Goal: Information Seeking & Learning: Learn about a topic

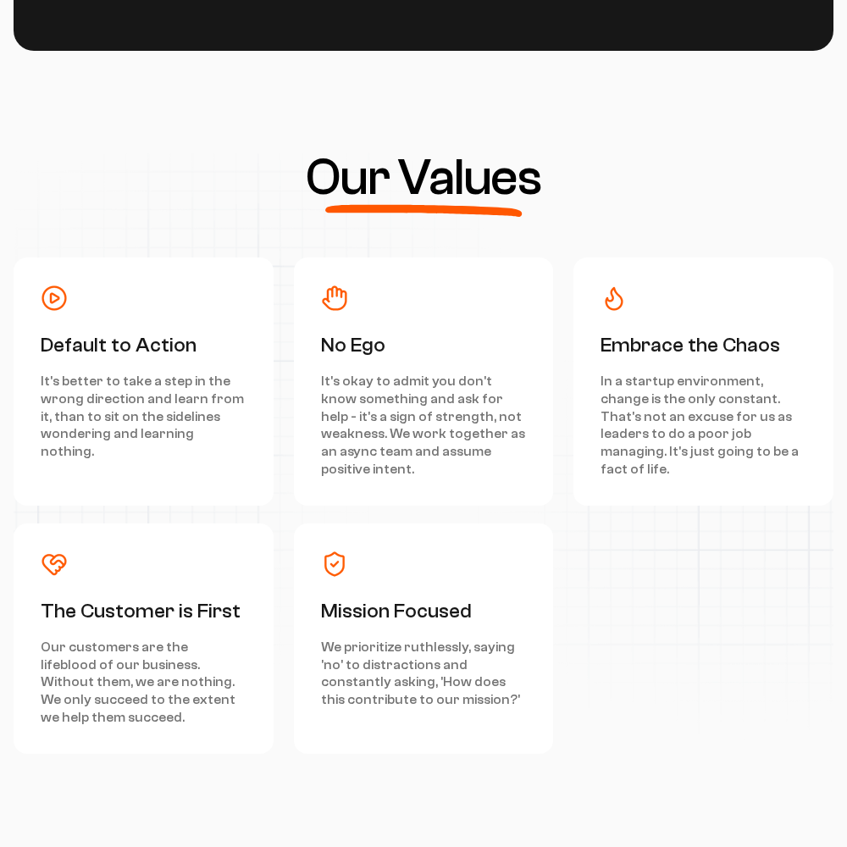
scroll to position [7622, 0]
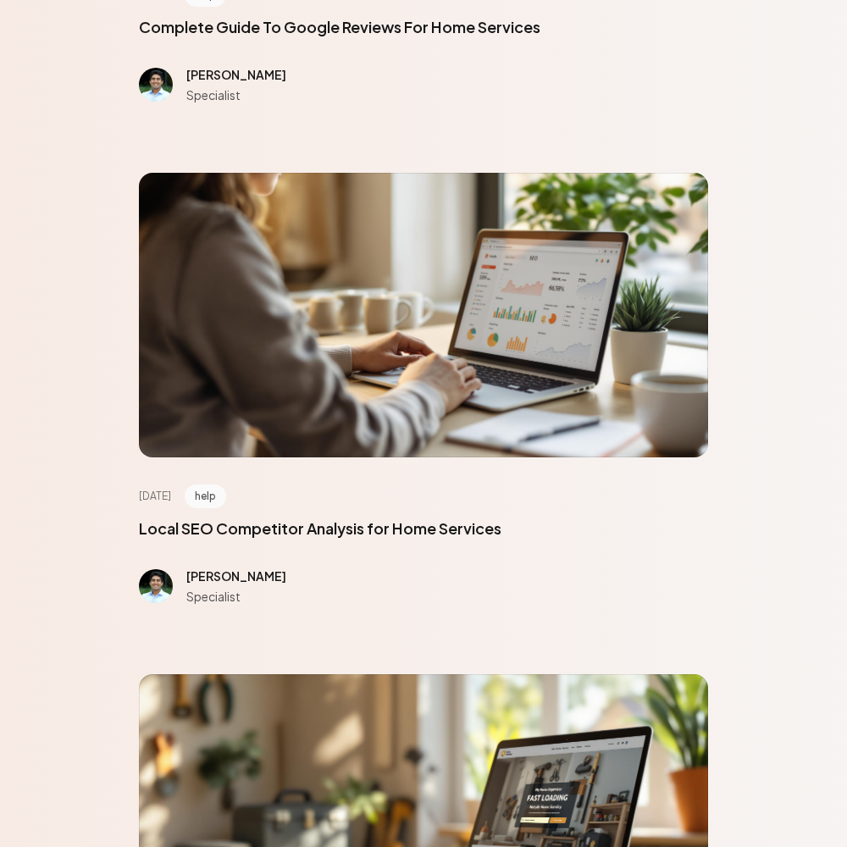
scroll to position [7622, 0]
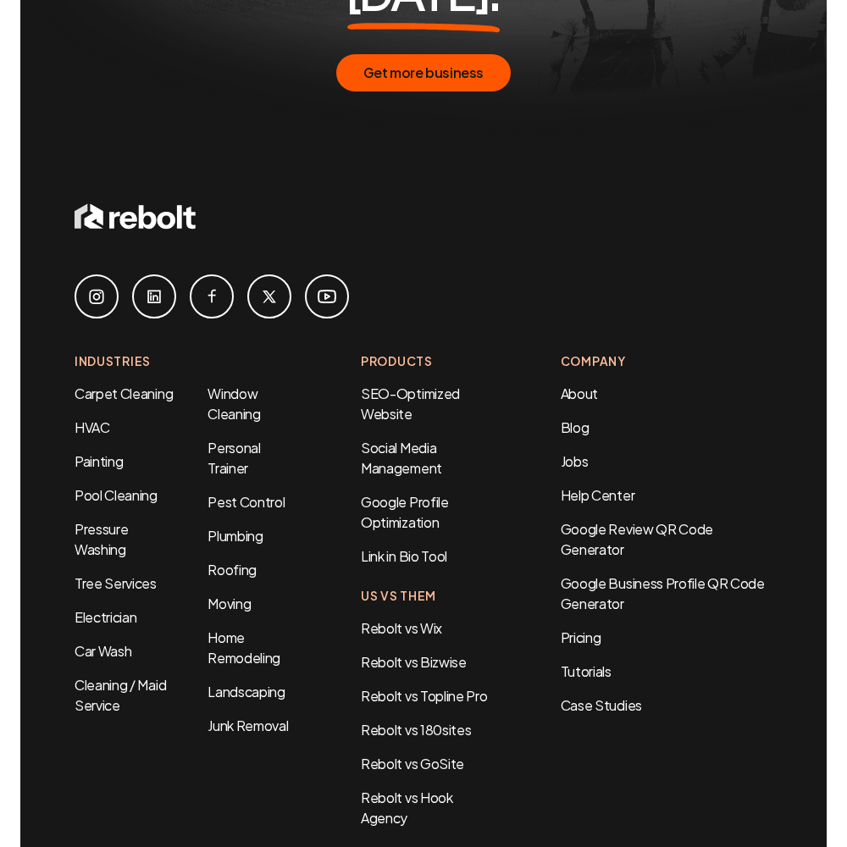
scroll to position [994, 0]
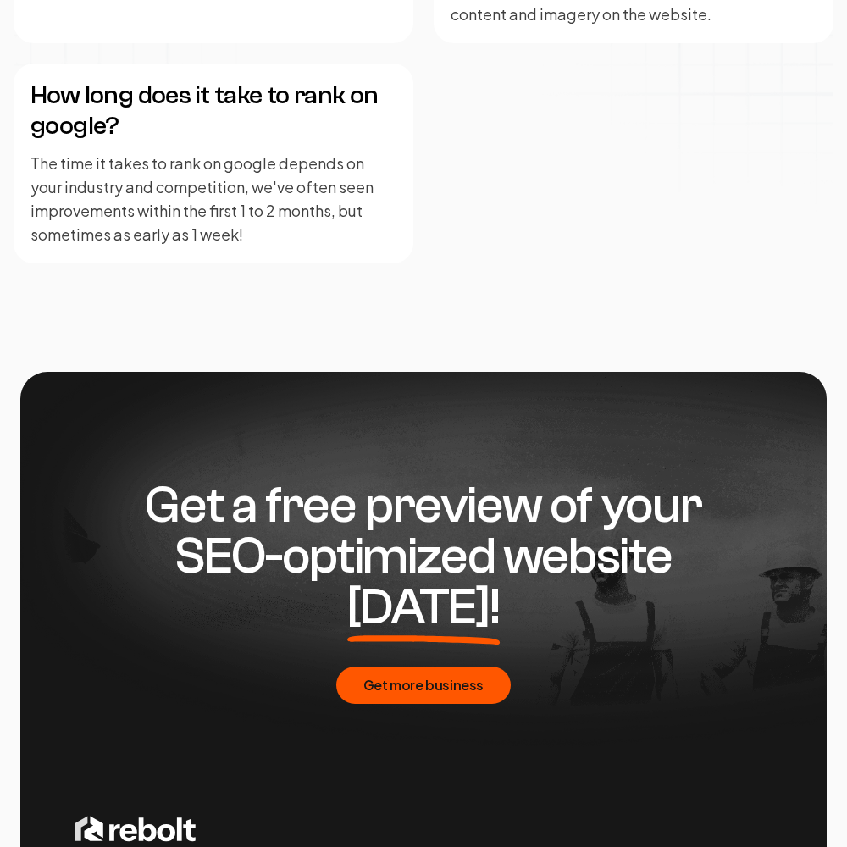
scroll to position [4124, 0]
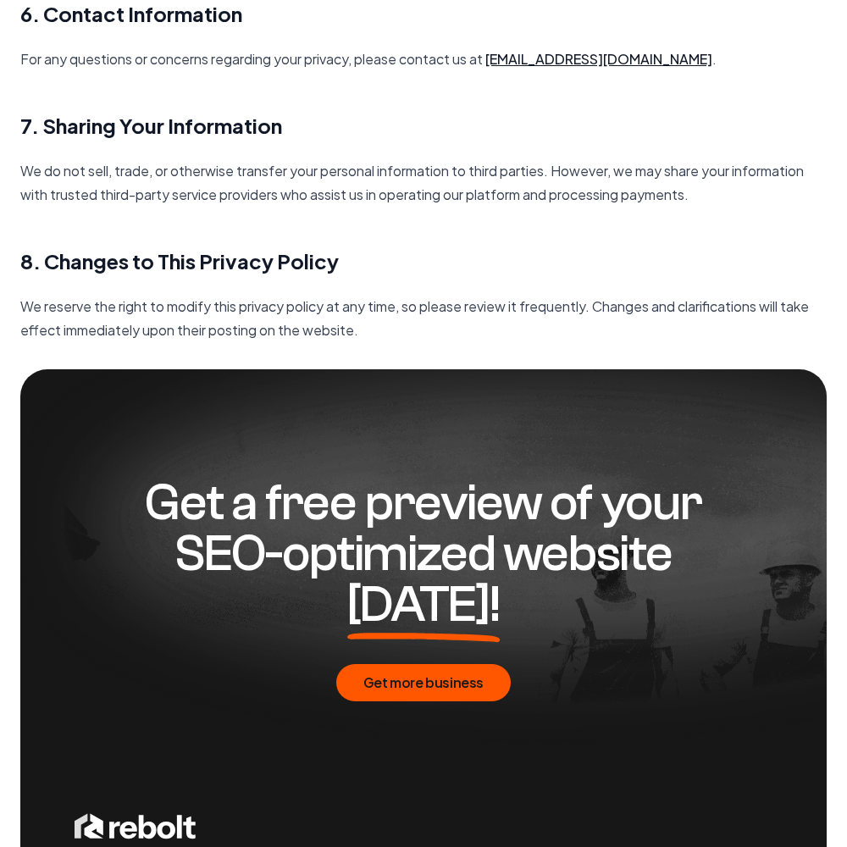
scroll to position [2451, 0]
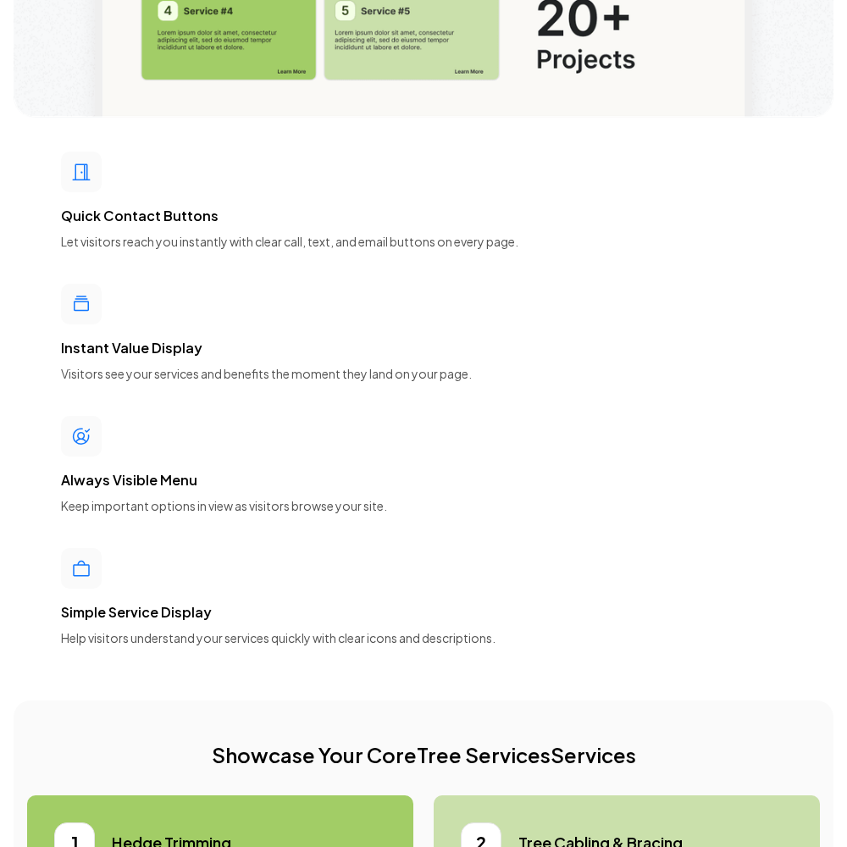
scroll to position [7622, 0]
